Goal: Task Accomplishment & Management: Complete application form

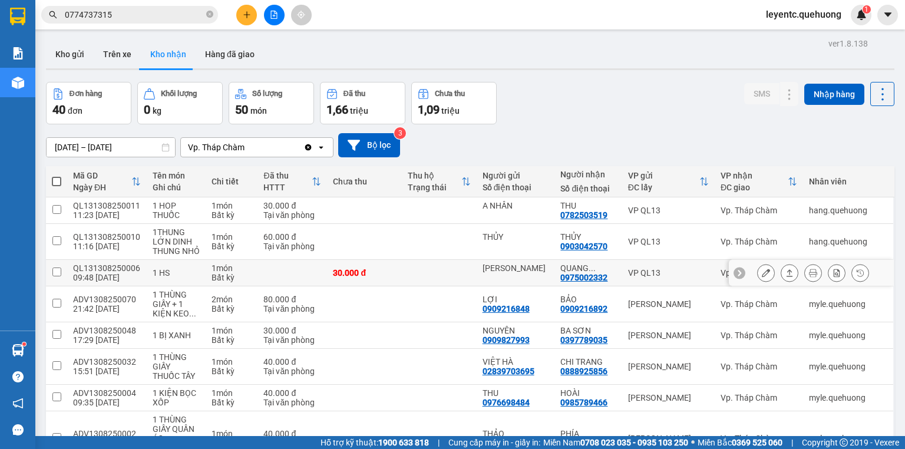
click at [785, 276] on icon at bounding box center [789, 273] width 8 height 8
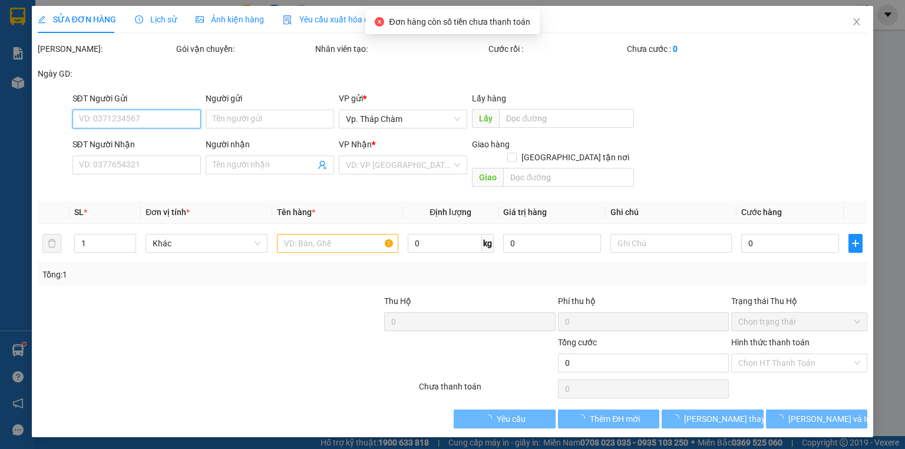
type input "[PERSON_NAME]"
type input "0975002332"
type input "QUANG TRƯỞNG"
type input "30.000"
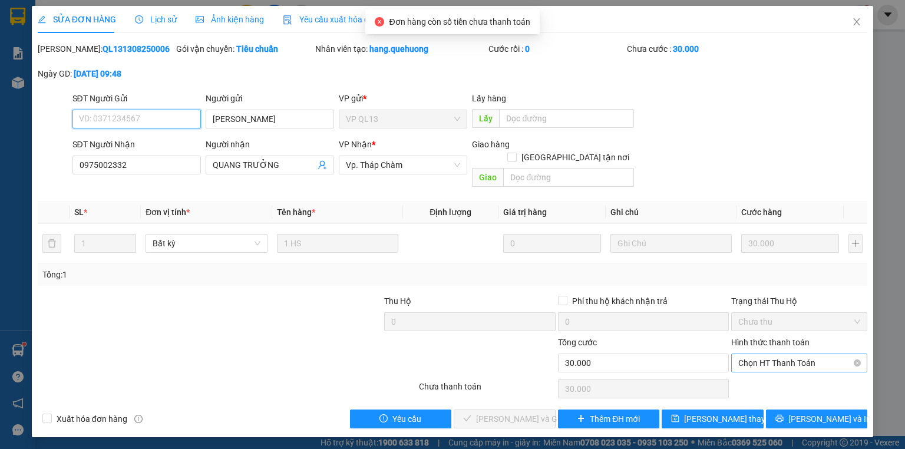
click at [795, 354] on span "Chọn HT Thanh Toán" at bounding box center [799, 363] width 122 height 18
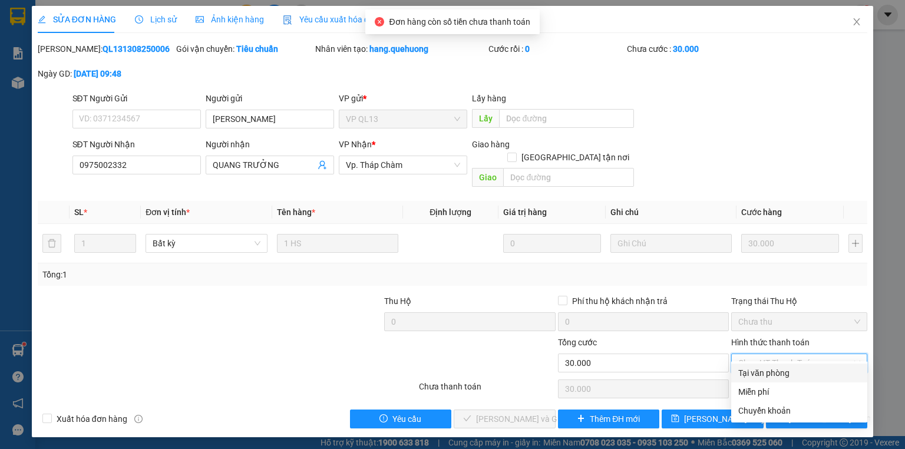
click at [783, 372] on div "Tại văn phòng" at bounding box center [799, 373] width 122 height 13
type input "0"
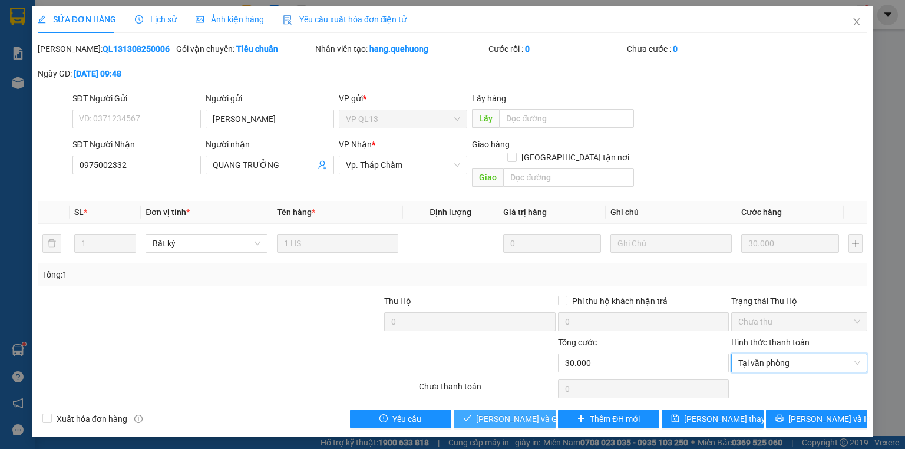
click at [518, 412] on span "[PERSON_NAME] và Giao hàng" at bounding box center [532, 418] width 113 height 13
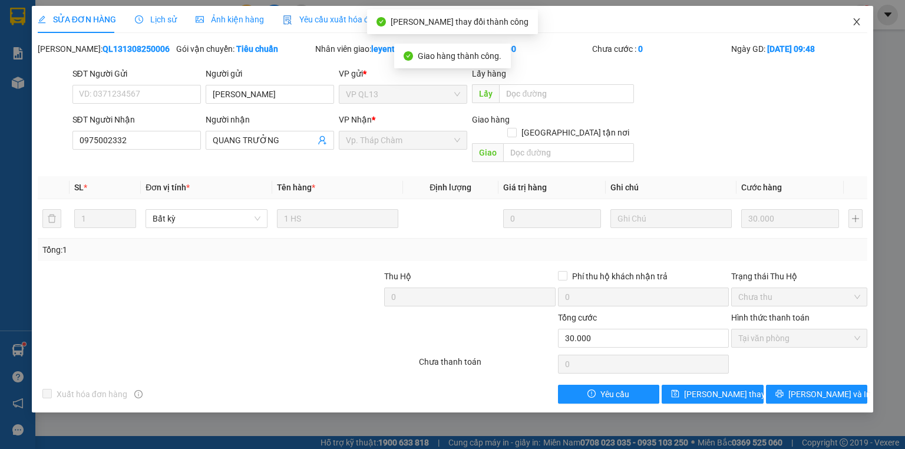
click at [856, 21] on icon "close" at bounding box center [856, 21] width 9 height 9
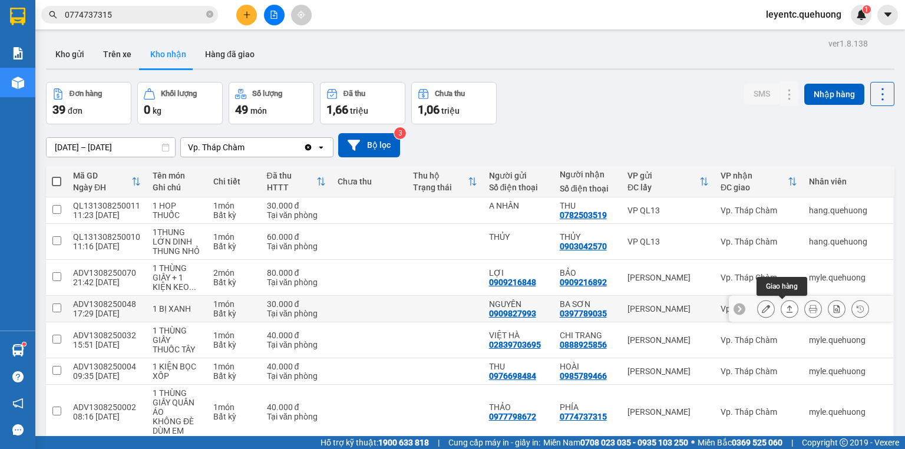
click at [787, 308] on button at bounding box center [789, 309] width 16 height 21
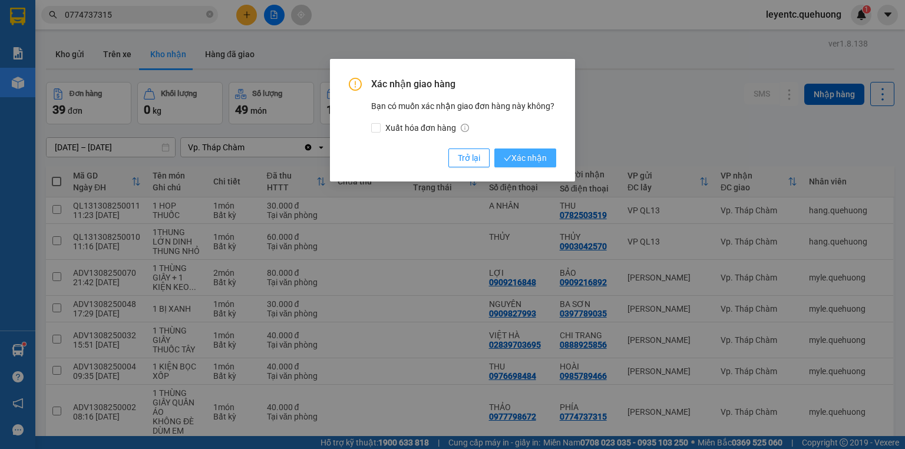
click at [544, 157] on span "Xác nhận" at bounding box center [525, 157] width 43 height 13
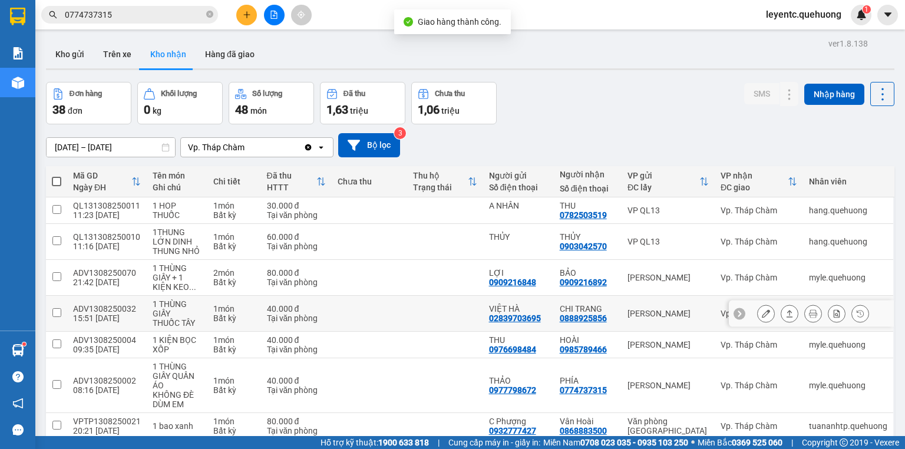
click at [785, 313] on icon at bounding box center [789, 313] width 8 height 8
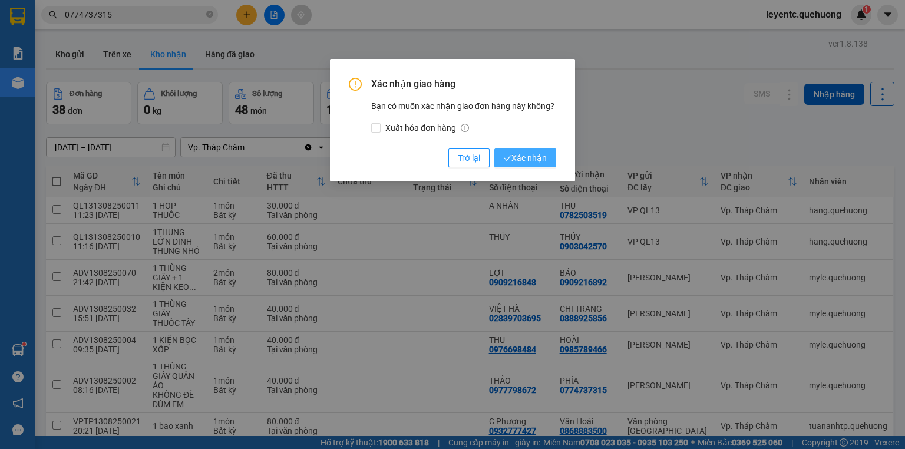
click at [526, 155] on span "Xác nhận" at bounding box center [525, 157] width 43 height 13
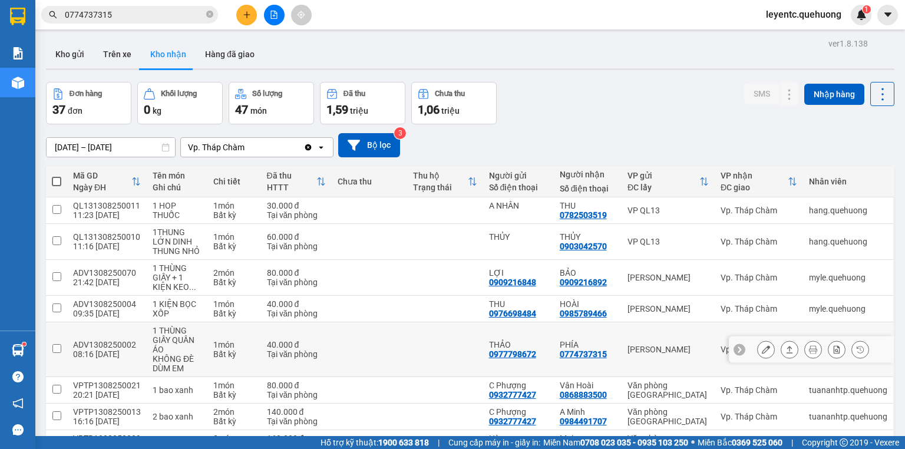
click at [781, 348] on button at bounding box center [789, 349] width 16 height 21
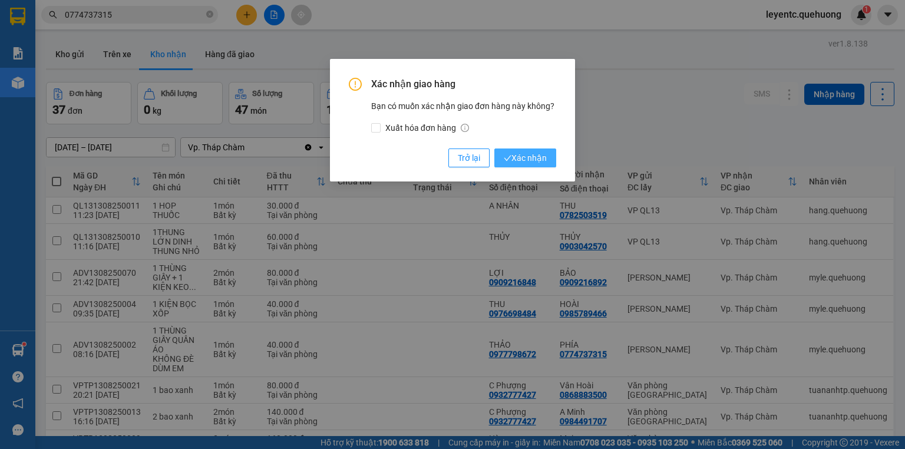
click at [541, 156] on span "Xác nhận" at bounding box center [525, 157] width 43 height 13
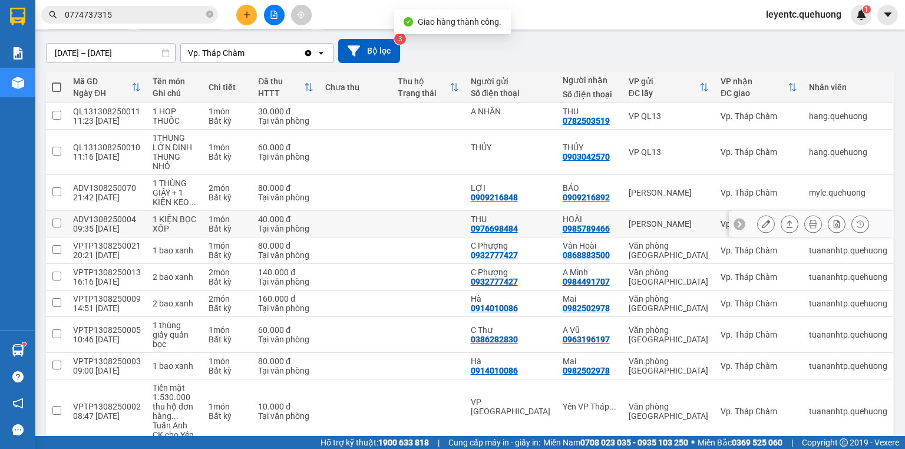
scroll to position [129, 0]
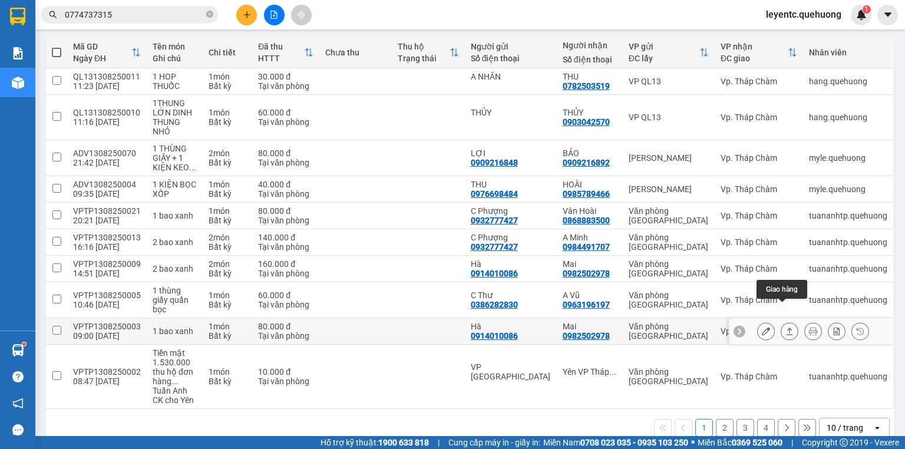
click at [781, 321] on button at bounding box center [789, 331] width 16 height 21
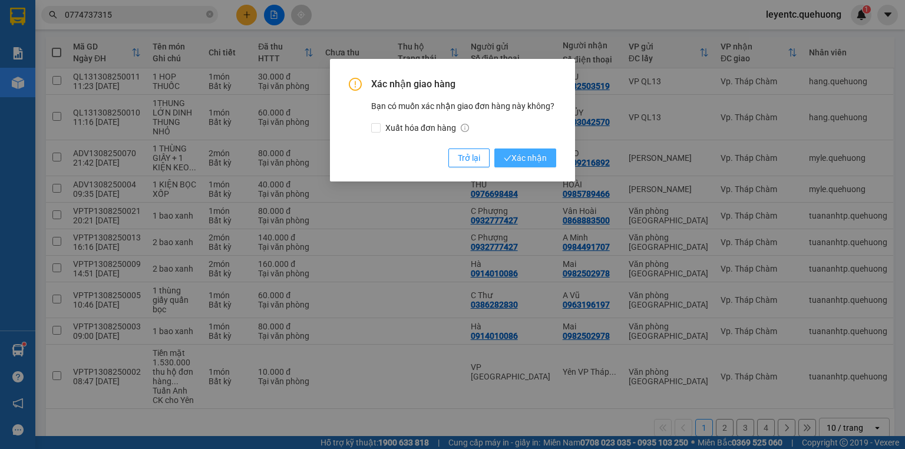
click at [552, 158] on button "Xác nhận" at bounding box center [525, 157] width 62 height 19
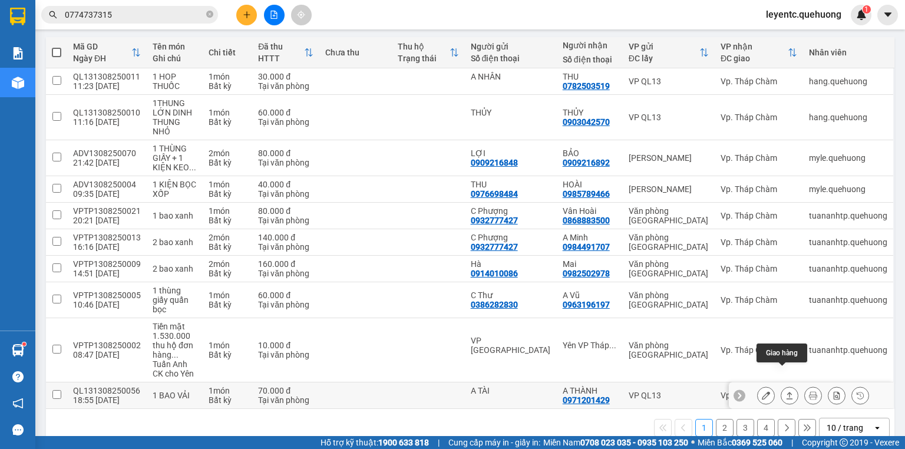
click at [787, 392] on icon at bounding box center [790, 395] width 6 height 7
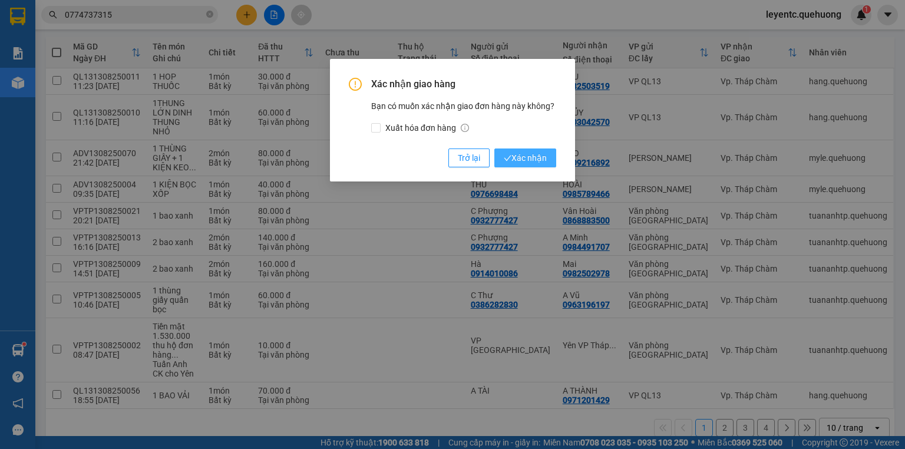
click at [544, 156] on span "Xác nhận" at bounding box center [525, 157] width 43 height 13
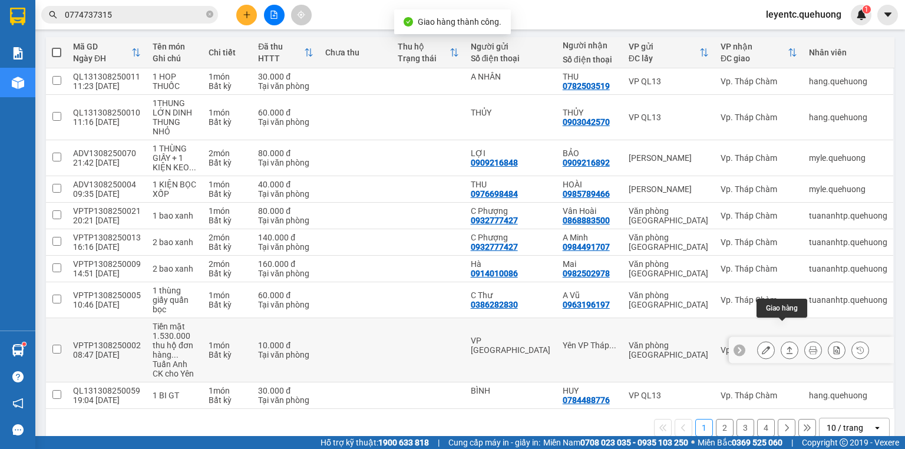
click at [785, 346] on icon at bounding box center [789, 350] width 8 height 8
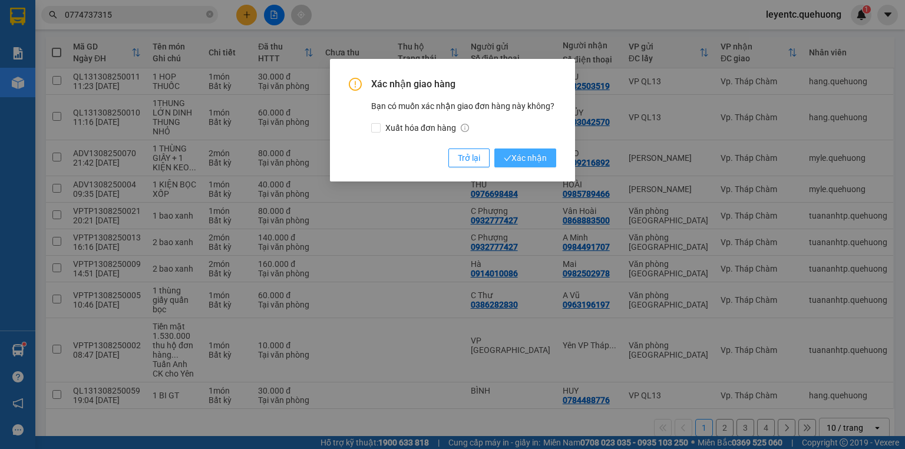
click at [535, 150] on button "Xác nhận" at bounding box center [525, 157] width 62 height 19
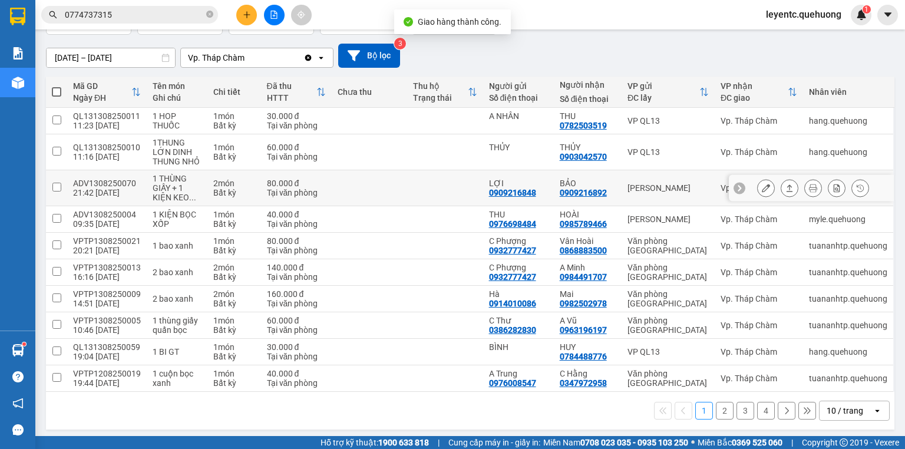
scroll to position [91, 0]
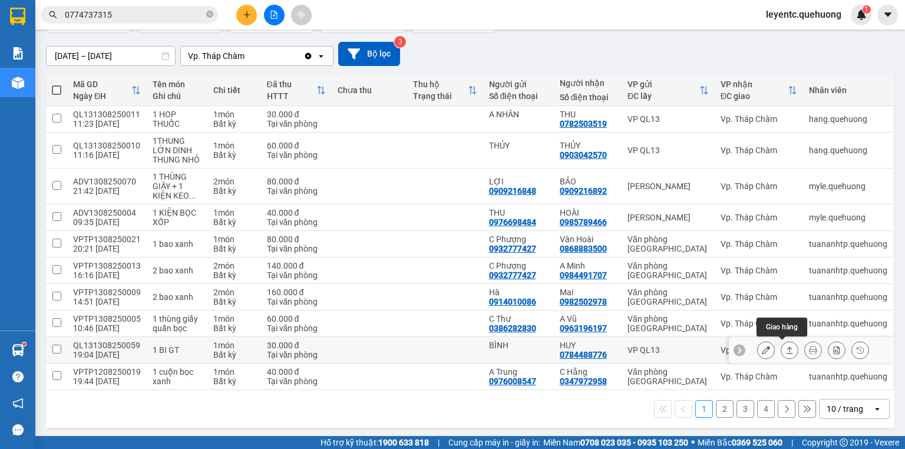
click at [785, 351] on icon at bounding box center [789, 350] width 8 height 8
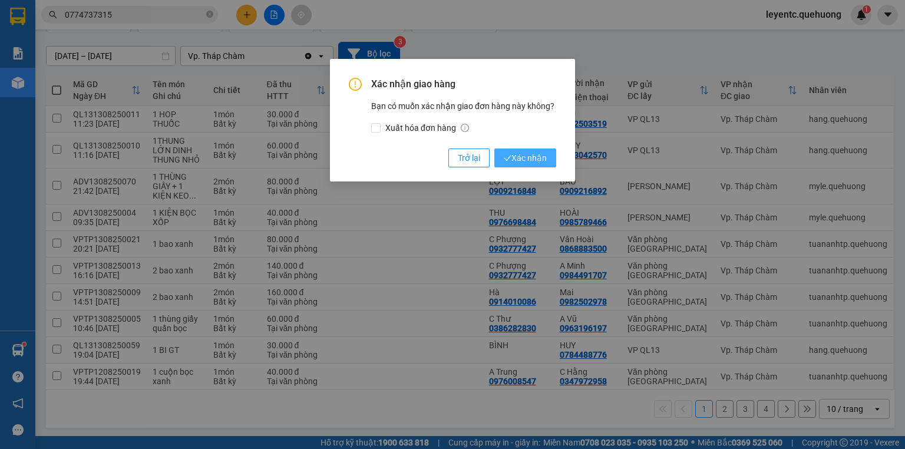
click at [542, 153] on span "Xác nhận" at bounding box center [525, 157] width 43 height 13
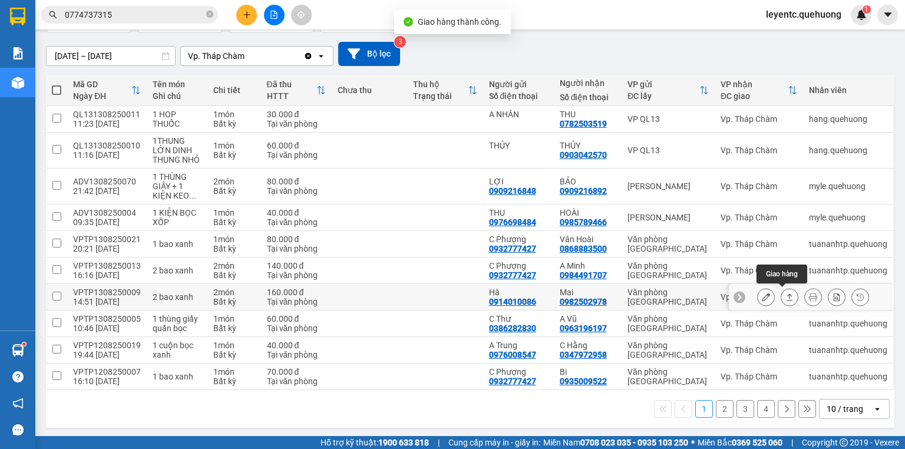
click at [785, 296] on icon at bounding box center [789, 297] width 8 height 8
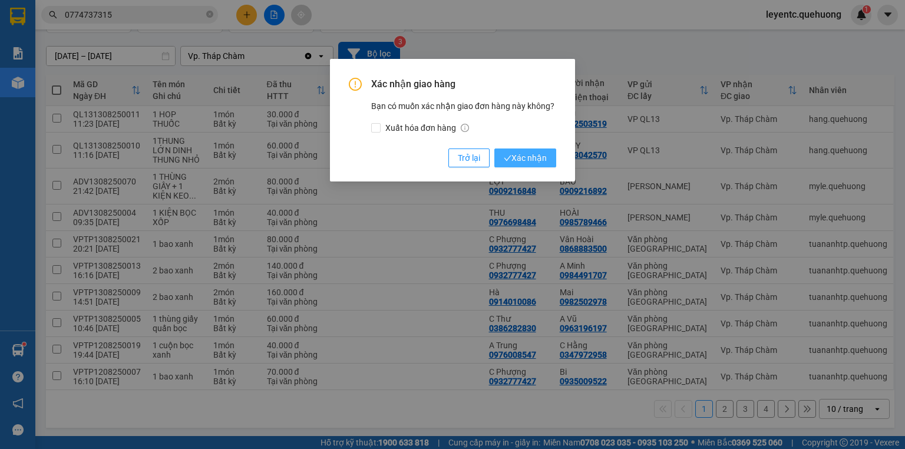
click at [544, 161] on span "Xác nhận" at bounding box center [525, 157] width 43 height 13
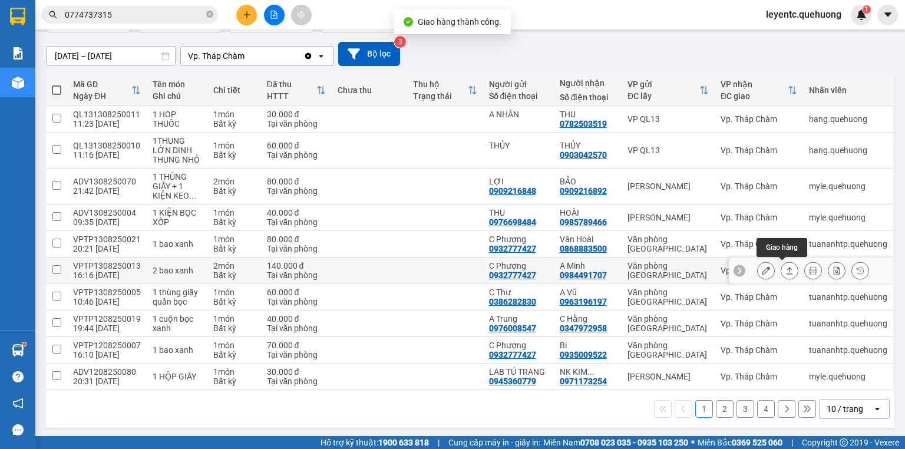
click at [785, 269] on icon at bounding box center [789, 270] width 8 height 8
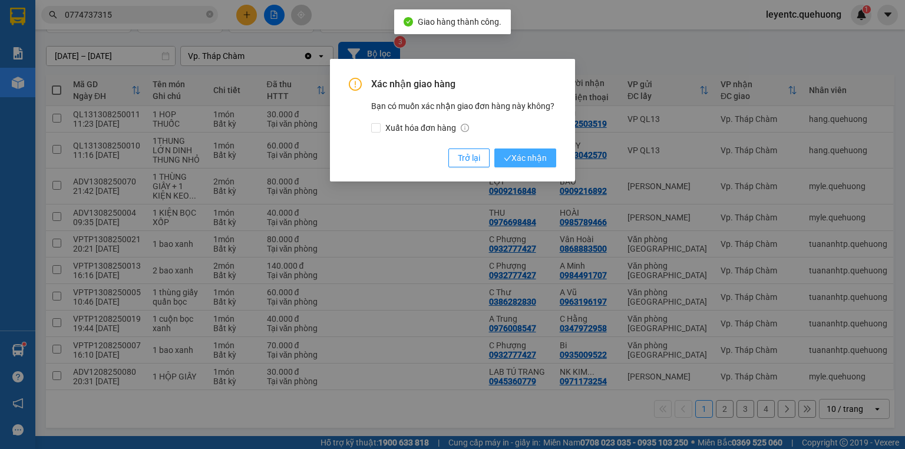
click at [500, 156] on button "Xác nhận" at bounding box center [525, 157] width 62 height 19
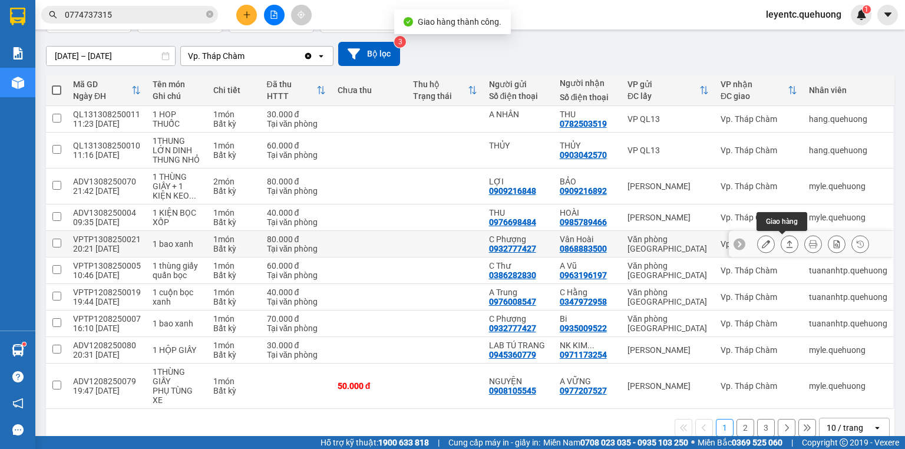
click at [785, 244] on icon at bounding box center [789, 244] width 8 height 8
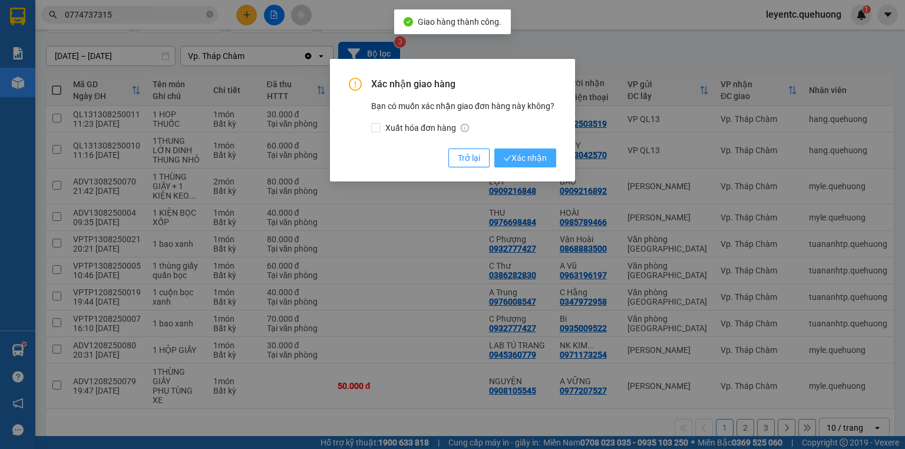
click at [509, 154] on icon "check" at bounding box center [508, 158] width 8 height 8
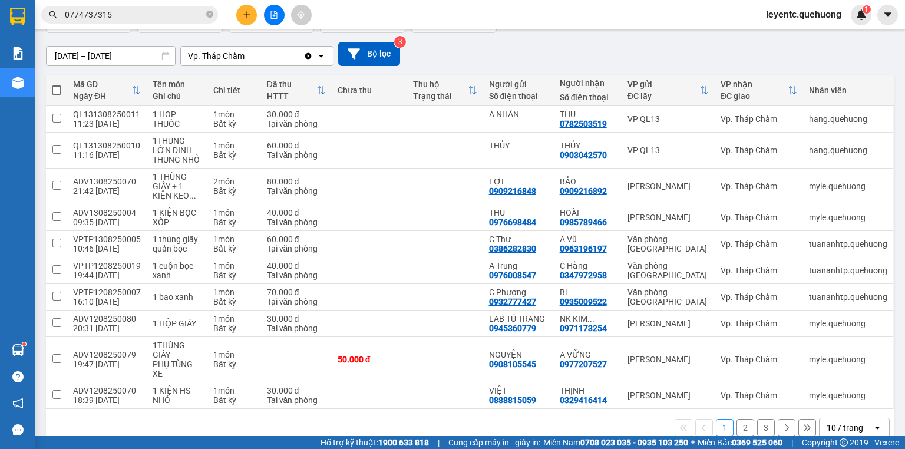
click at [845, 423] on div "10 / trang" at bounding box center [845, 428] width 37 height 12
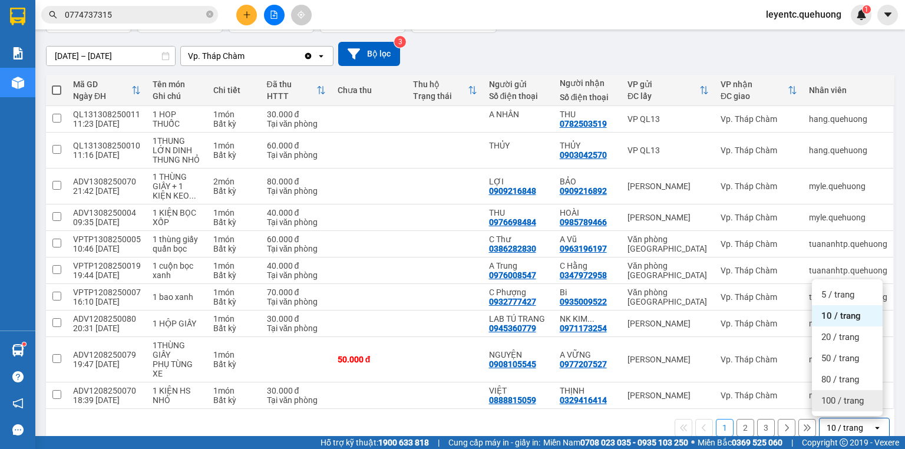
click at [841, 396] on span "100 / trang" at bounding box center [842, 401] width 42 height 12
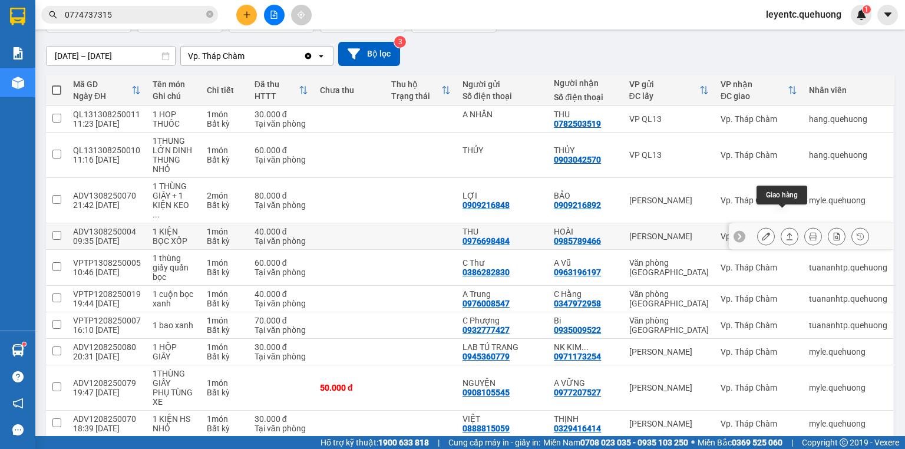
click at [785, 232] on icon at bounding box center [789, 236] width 8 height 8
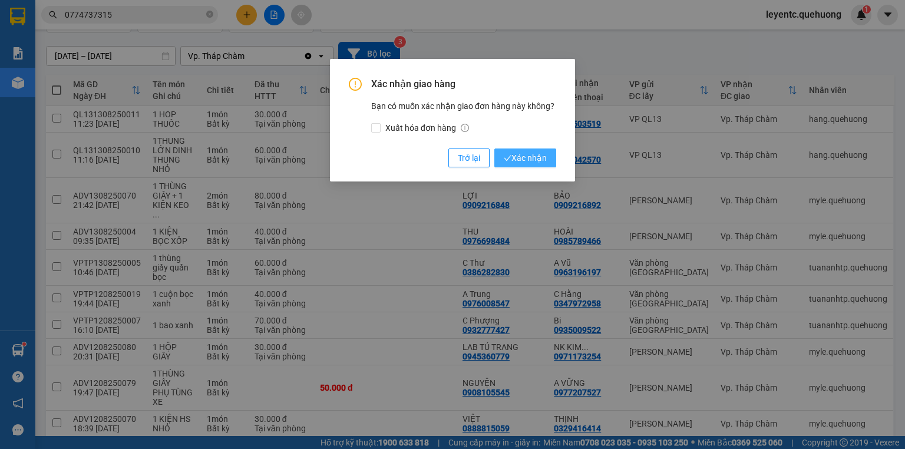
click at [527, 152] on span "Xác nhận" at bounding box center [525, 157] width 43 height 13
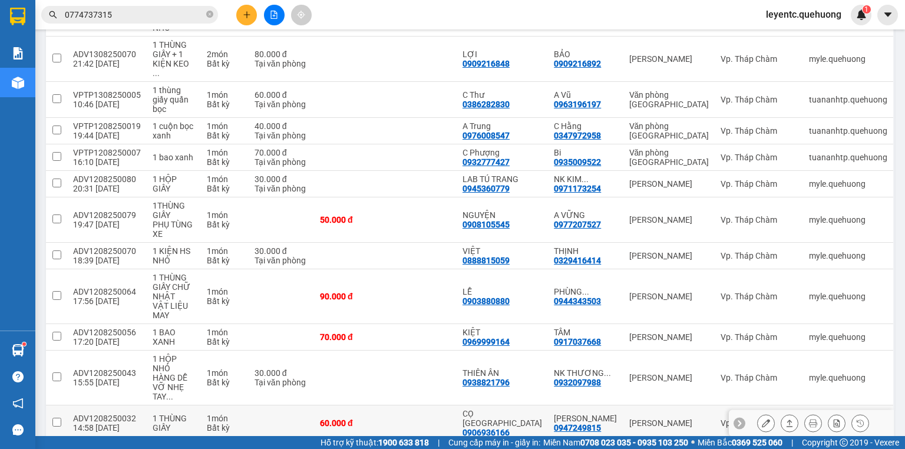
scroll to position [374, 0]
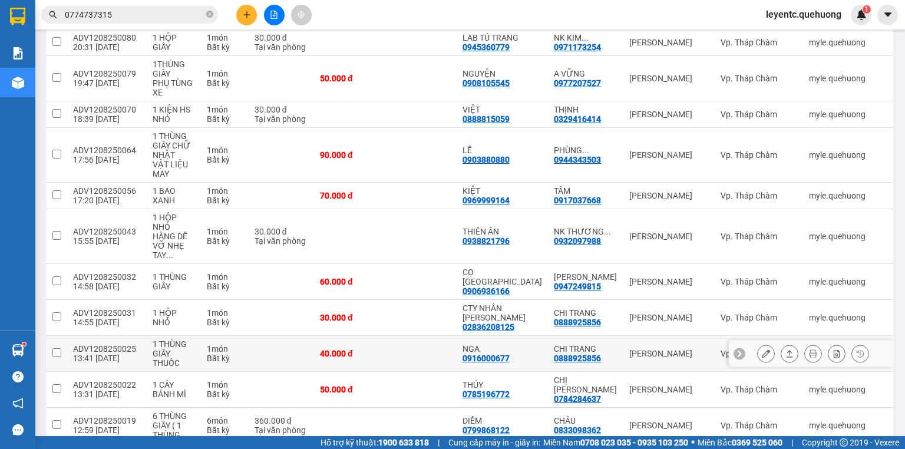
click at [785, 349] on icon at bounding box center [789, 353] width 8 height 8
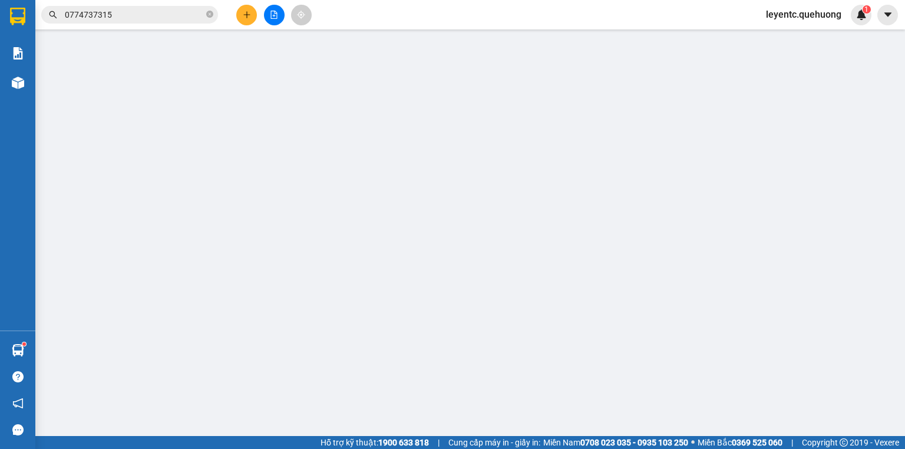
type input "0916000677"
type input "NGA"
type input "0888925856"
type input "CHI TRANG"
type input "40.000"
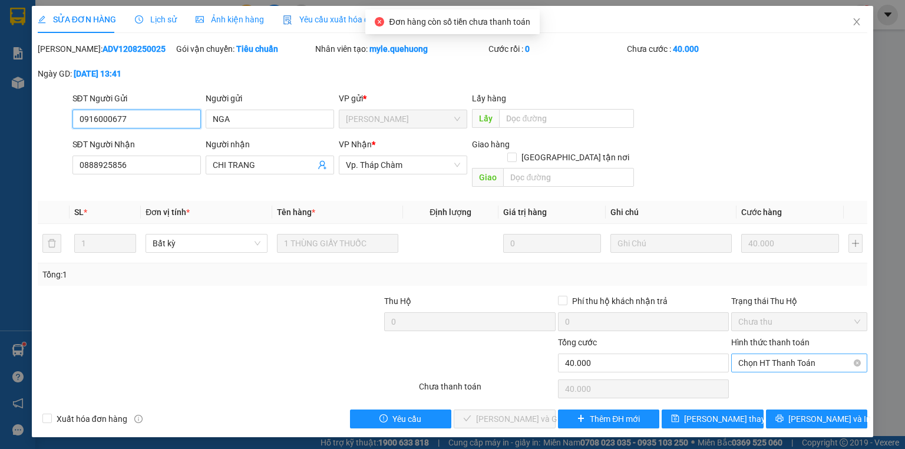
click at [799, 354] on span "Chọn HT Thanh Toán" at bounding box center [799, 363] width 122 height 18
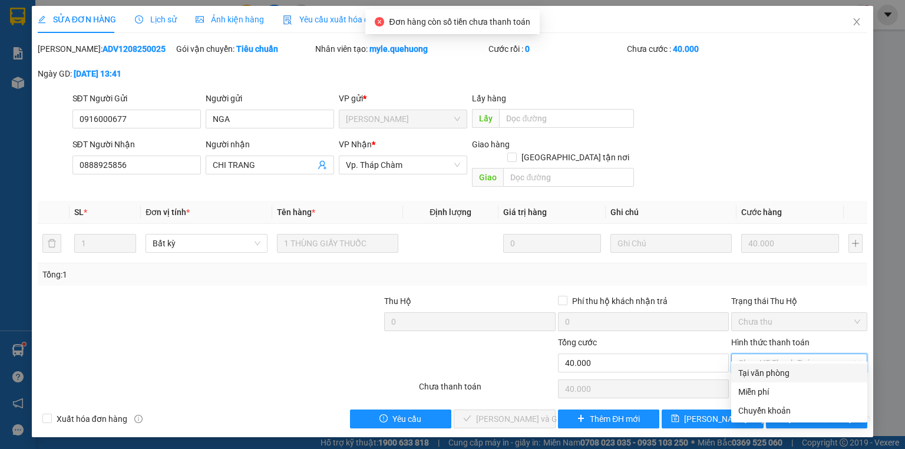
drag, startPoint x: 778, startPoint y: 373, endPoint x: 651, endPoint y: 383, distance: 127.1
click at [777, 373] on div "Tại văn phòng" at bounding box center [799, 373] width 122 height 13
type input "0"
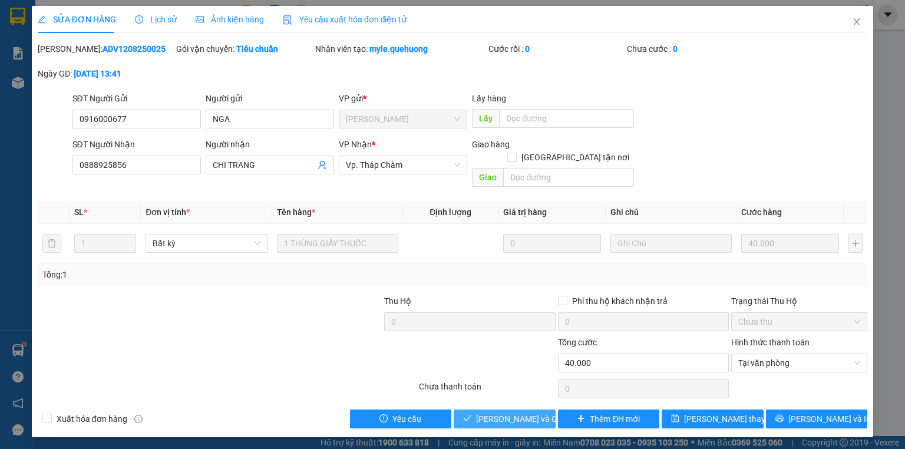
click at [509, 412] on span "[PERSON_NAME] và Giao hàng" at bounding box center [532, 418] width 113 height 13
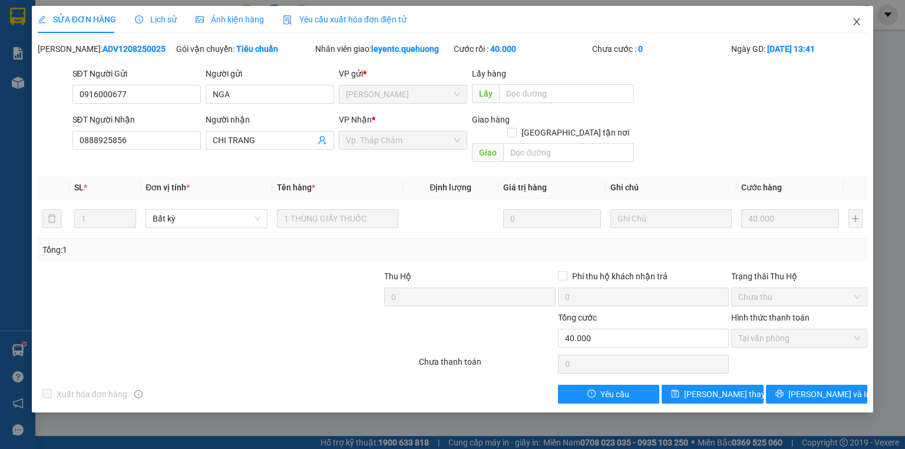
click at [856, 24] on icon "close" at bounding box center [857, 21] width 6 height 7
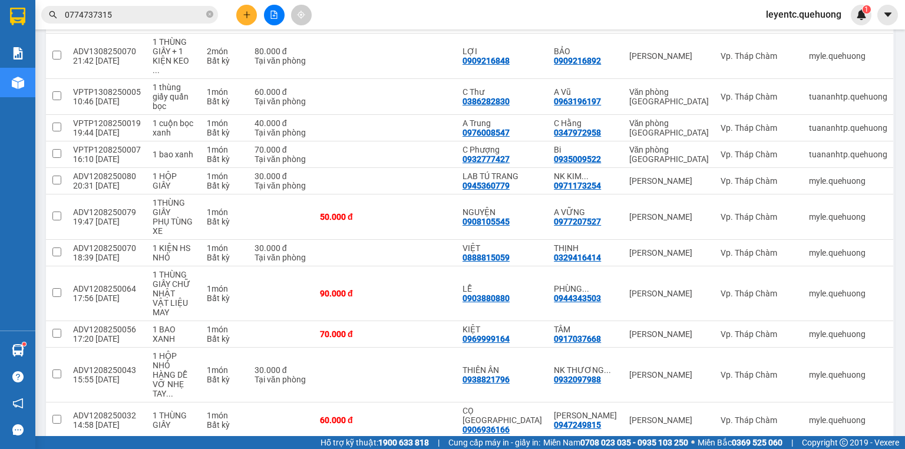
scroll to position [283, 0]
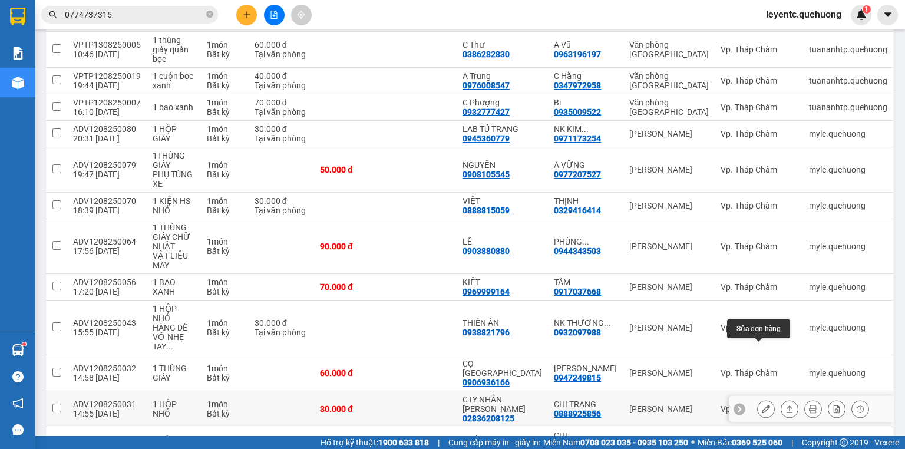
click at [785, 405] on icon at bounding box center [789, 409] width 8 height 8
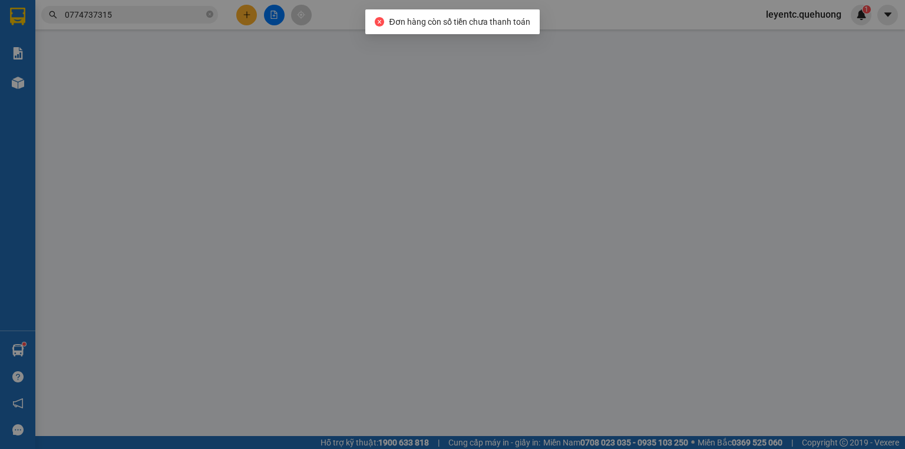
type input "02836208125"
type input "CTY NHÂN [PERSON_NAME]"
type input "0888925856"
type input "CHI TRANG"
type input "30.000"
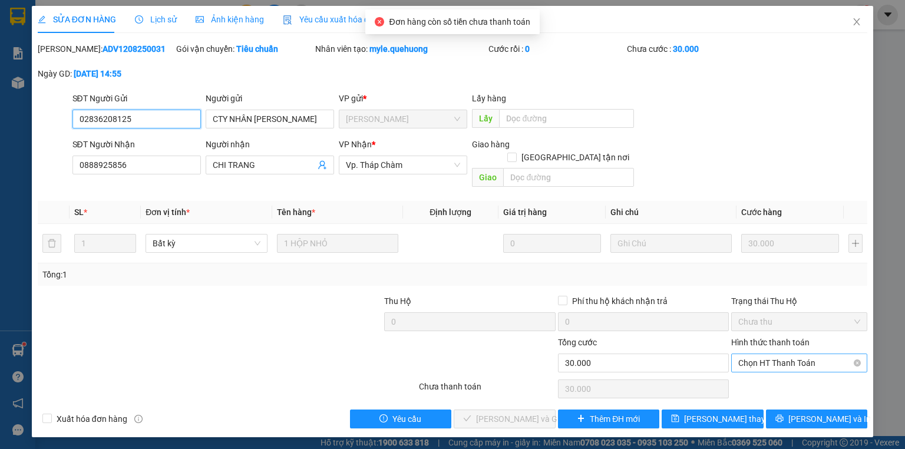
click at [778, 354] on span "Chọn HT Thanh Toán" at bounding box center [799, 363] width 122 height 18
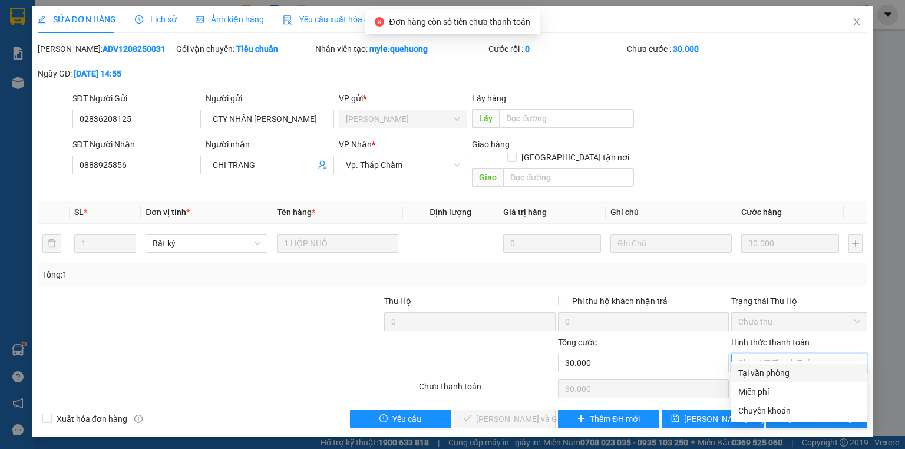
click at [780, 377] on div "Tại văn phòng" at bounding box center [799, 373] width 122 height 13
type input "0"
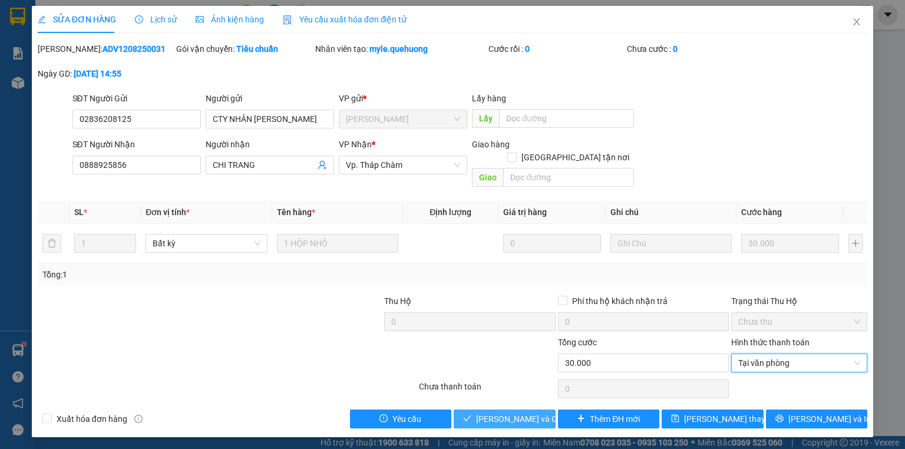
click at [521, 412] on button "[PERSON_NAME] và Giao hàng" at bounding box center [505, 419] width 102 height 19
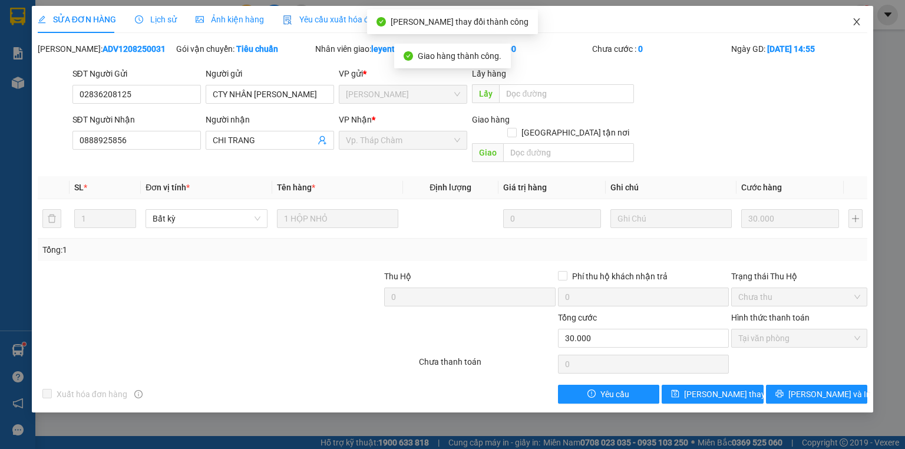
click at [860, 21] on icon "close" at bounding box center [856, 21] width 9 height 9
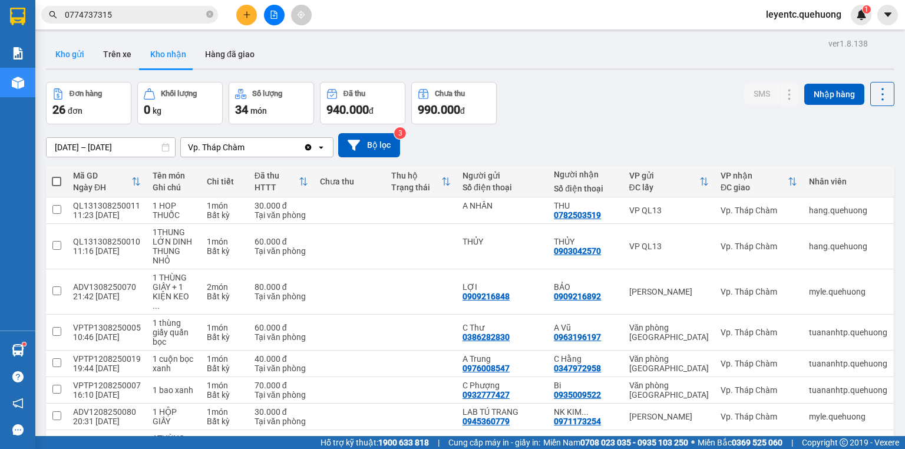
click at [66, 56] on button "Kho gửi" at bounding box center [70, 54] width 48 height 28
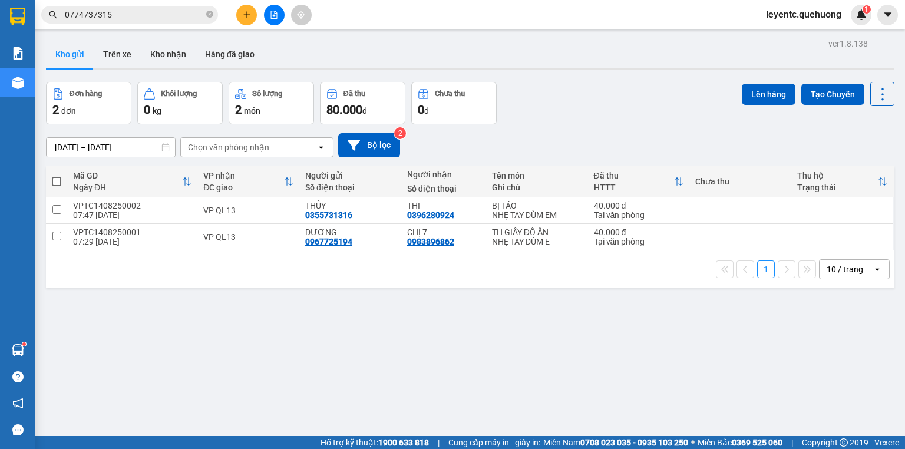
click at [54, 179] on span at bounding box center [56, 181] width 9 height 9
click at [57, 176] on input "checkbox" at bounding box center [57, 176] width 0 height 0
checkbox input "true"
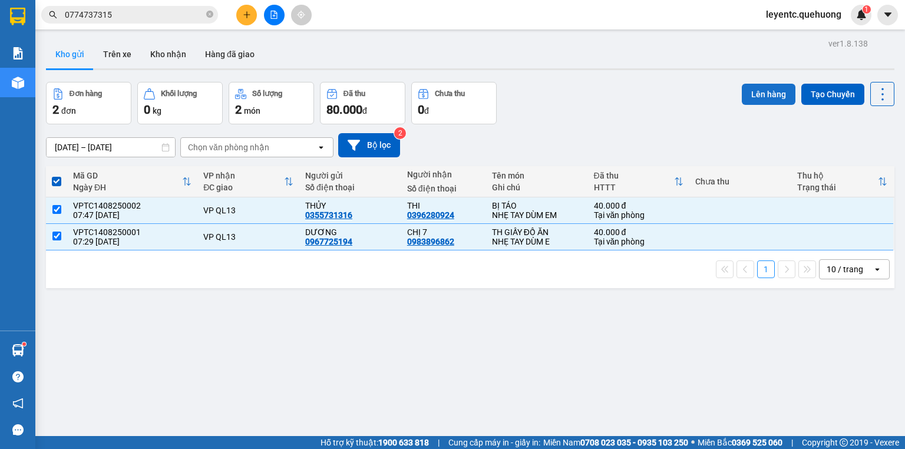
click at [763, 87] on button "Lên hàng" at bounding box center [769, 94] width 54 height 21
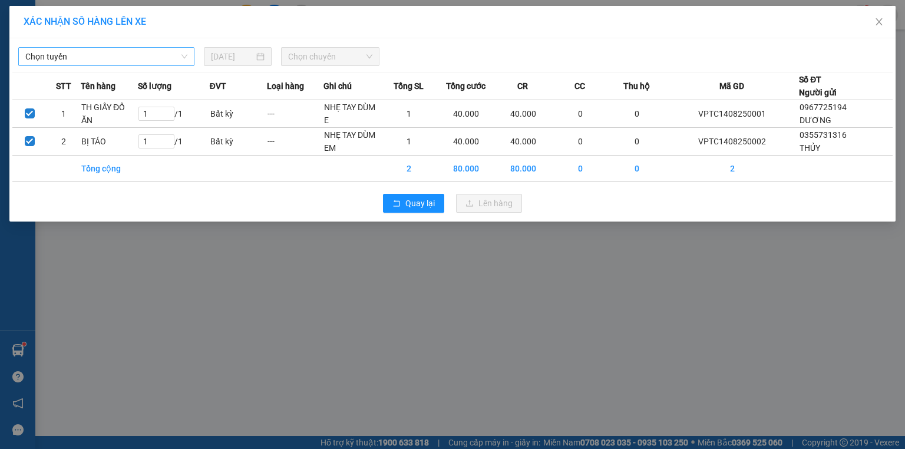
drag, startPoint x: 78, startPoint y: 68, endPoint x: 81, endPoint y: 52, distance: 16.8
click at [78, 68] on div "Chọn tuyến [DATE] Chọn chuyến STT Tên hàng Số lượng ĐVT Loại hàng Ghi chú Tổng …" at bounding box center [452, 129] width 886 height 183
click at [81, 52] on span "Chọn tuyến" at bounding box center [106, 57] width 162 height 18
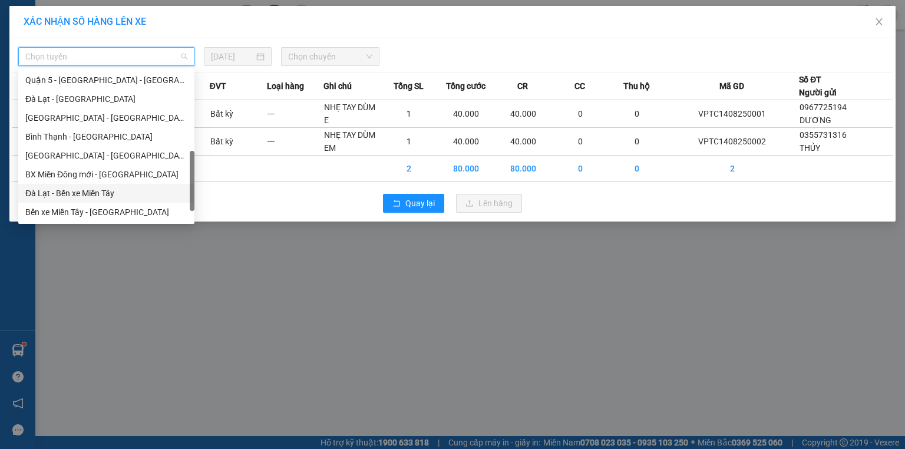
scroll to position [321, 0]
click at [92, 214] on div "Ninh Sơn - Phan Rang - [GEOGRAPHIC_DATA]" at bounding box center [106, 212] width 162 height 13
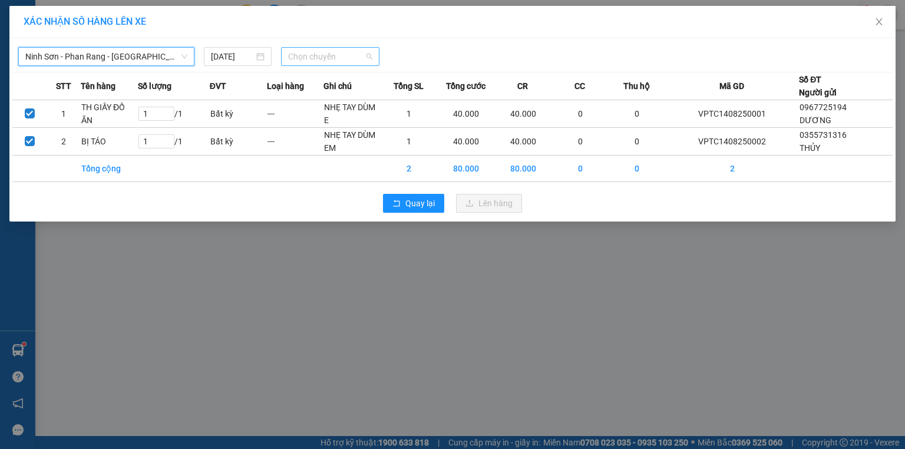
click at [338, 58] on span "Chọn chuyến" at bounding box center [330, 57] width 85 height 18
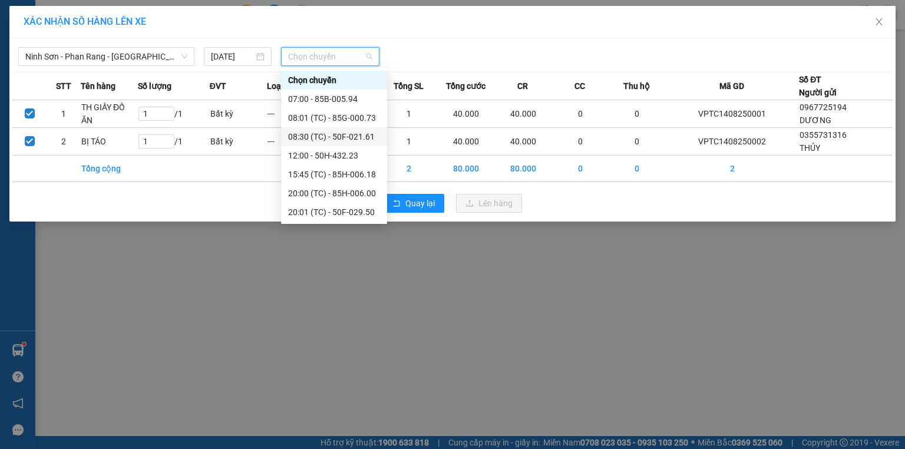
click at [359, 134] on div "08:30 (TC) - 50F-021.61" at bounding box center [334, 136] width 92 height 13
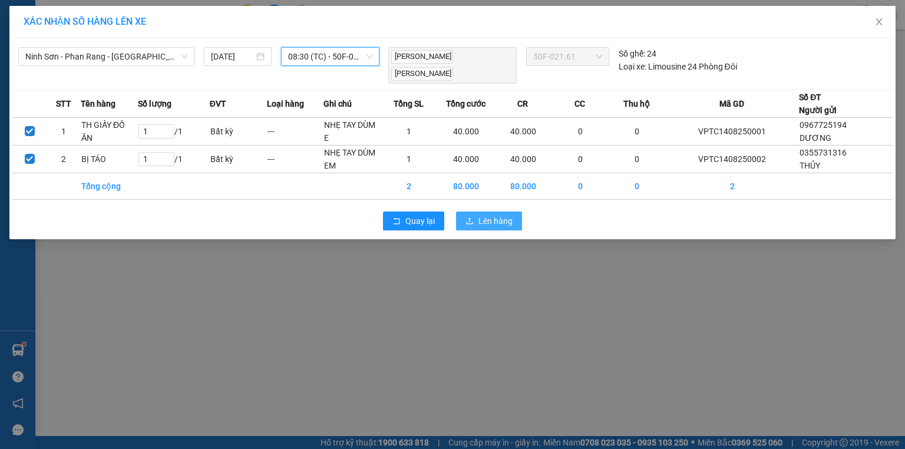
click at [487, 220] on span "Lên hàng" at bounding box center [495, 220] width 34 height 13
